Goal: Information Seeking & Learning: Learn about a topic

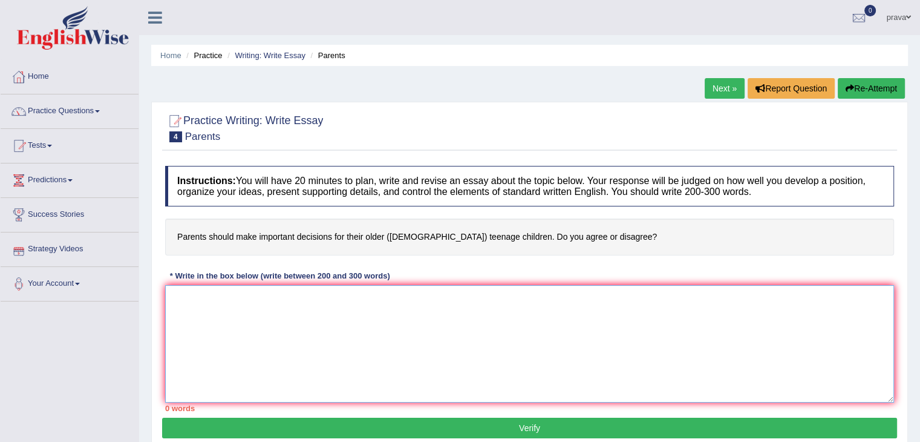
click at [237, 327] on textarea at bounding box center [529, 343] width 729 height 117
click at [55, 112] on link "Practice Questions" at bounding box center [70, 109] width 138 height 30
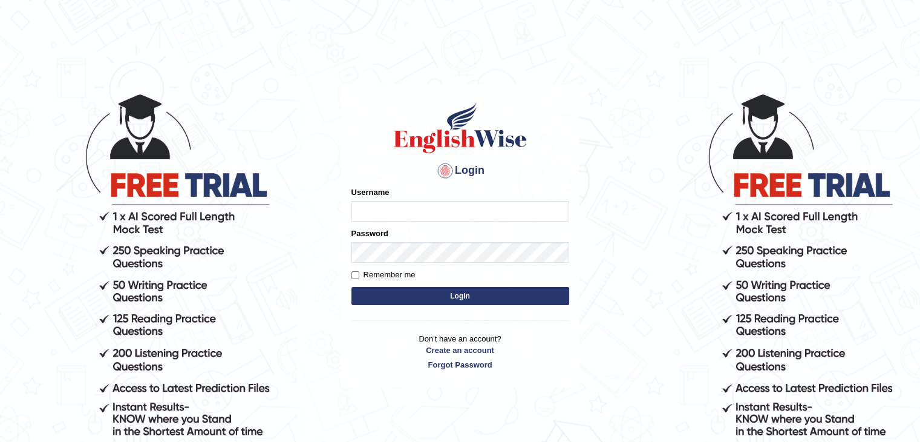
type input "pravapoudel"
click at [464, 305] on form "Please fix the following errors: Username pravapoudel Password Remember me Login" at bounding box center [460, 247] width 218 height 122
click at [465, 299] on button "Login" at bounding box center [460, 296] width 218 height 18
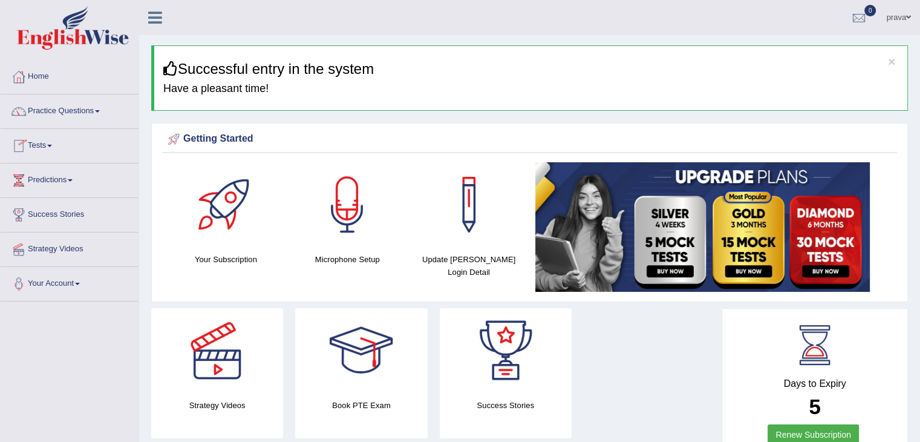
click at [57, 117] on link "Practice Questions" at bounding box center [70, 109] width 138 height 30
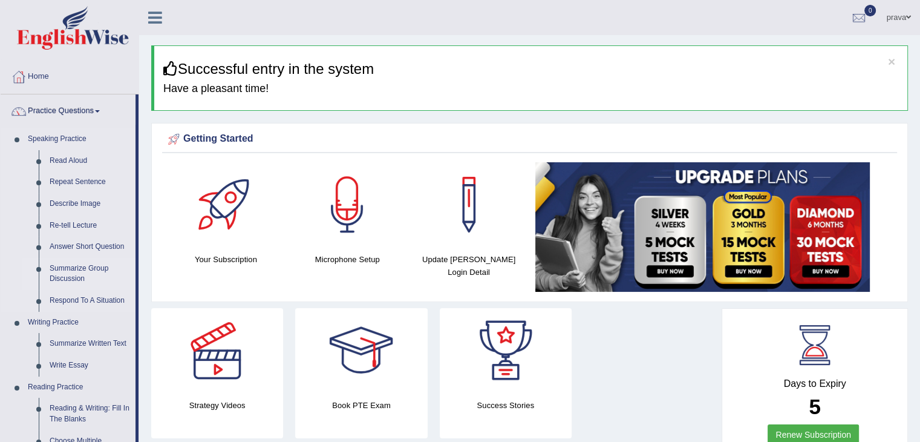
click at [89, 274] on link "Summarize Group Discussion" at bounding box center [89, 274] width 91 height 32
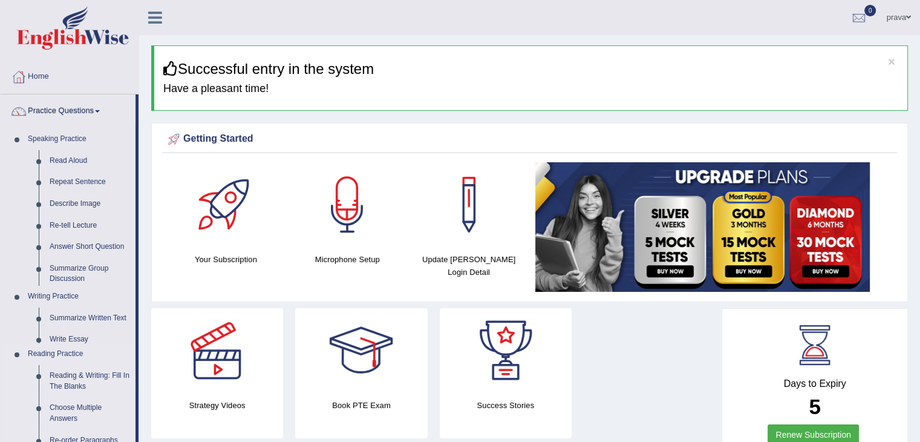
click at [89, 274] on ul "Speaking Practice Read Aloud Repeat Sentence Describe Image Re-tell Lecture Ans…" at bounding box center [68, 398] width 135 height 541
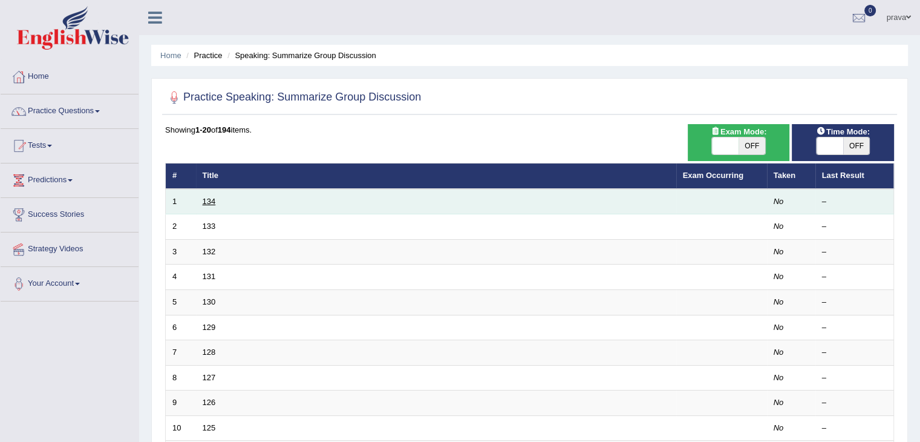
click at [204, 202] on link "134" at bounding box center [209, 201] width 13 height 9
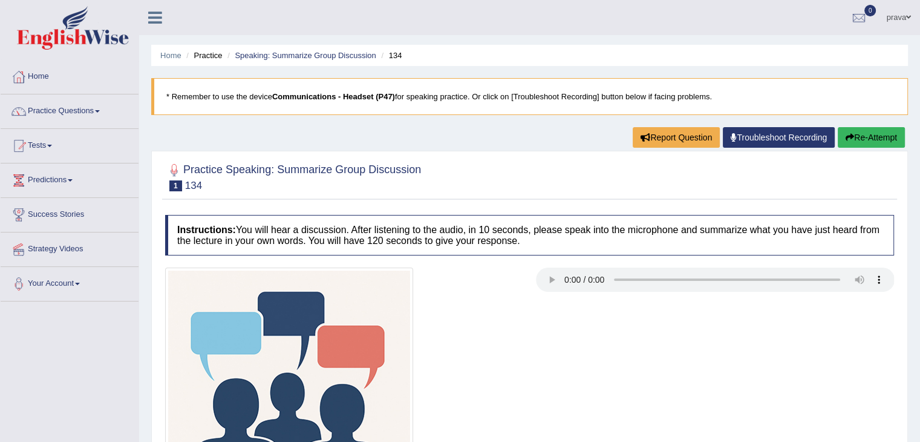
scroll to position [194, 0]
